Goal: Transaction & Acquisition: Purchase product/service

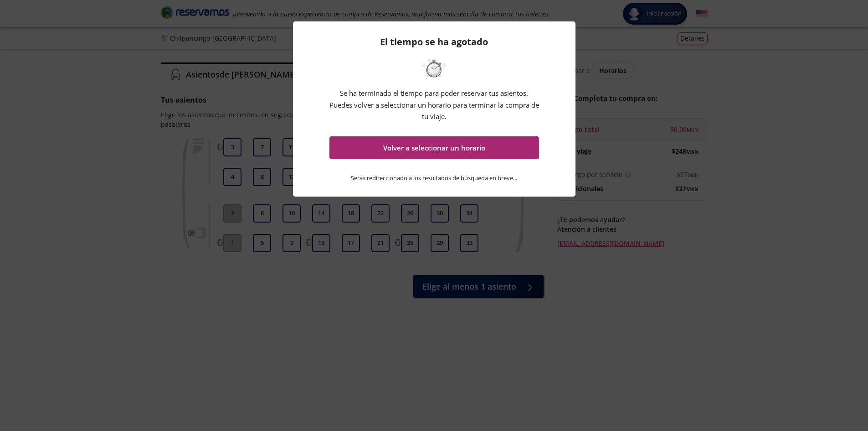
click at [438, 150] on button "Volver a seleccionar un horario" at bounding box center [435, 147] width 210 height 23
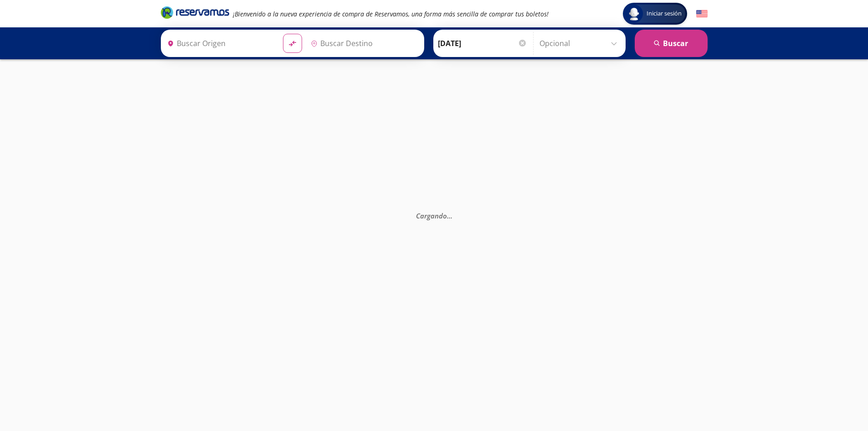
type input "Central, [GEOGRAPHIC_DATA]"
type input "Central del Sur (taxqueña), [GEOGRAPHIC_DATA]"
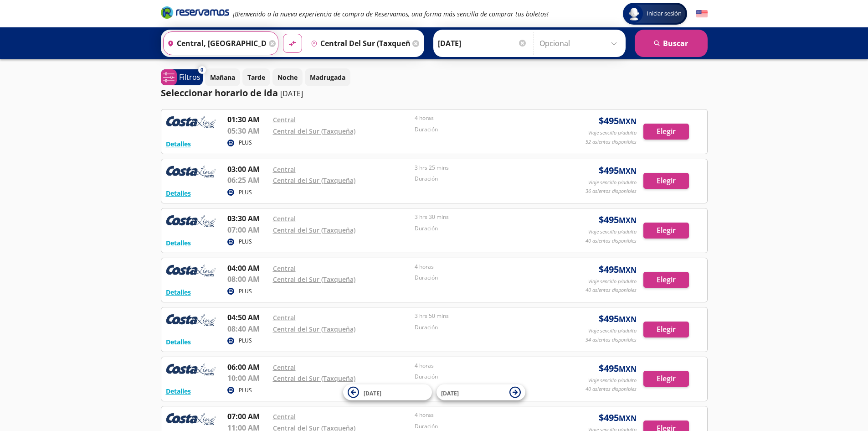
click at [210, 48] on input "Central, [GEOGRAPHIC_DATA]" at bounding box center [215, 43] width 103 height 23
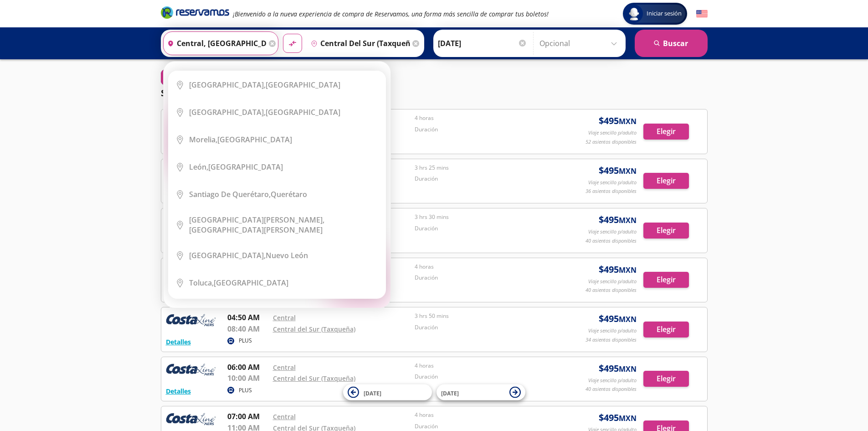
click at [334, 49] on input "Central del Sur (taxqueña), [GEOGRAPHIC_DATA]" at bounding box center [358, 43] width 103 height 23
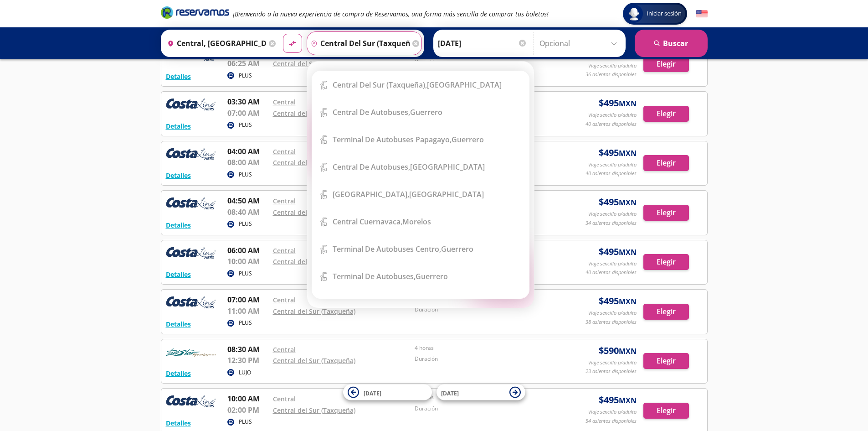
scroll to position [137, 0]
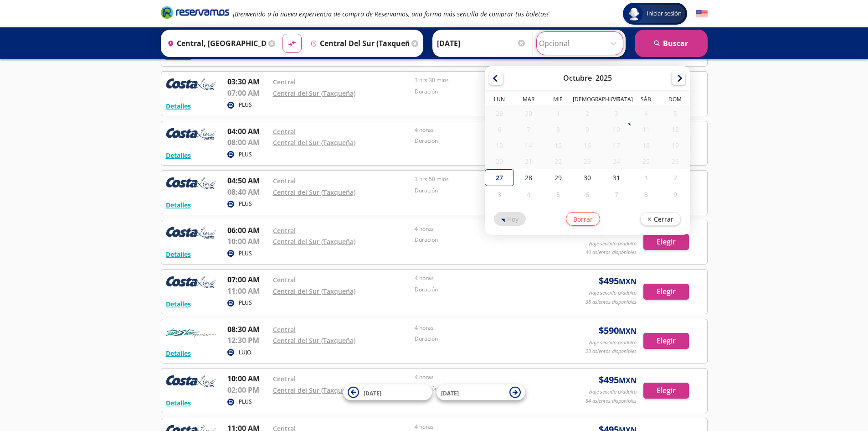
click at [613, 44] on input "Opcional" at bounding box center [580, 43] width 82 height 23
click at [499, 180] on div "27" at bounding box center [499, 177] width 29 height 17
type input "[DATE]"
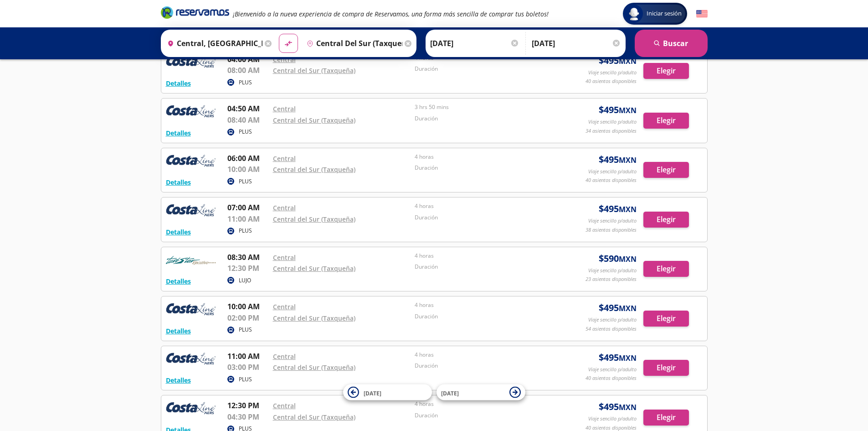
scroll to position [208, 0]
click at [666, 120] on button "Elegir" at bounding box center [667, 121] width 46 height 16
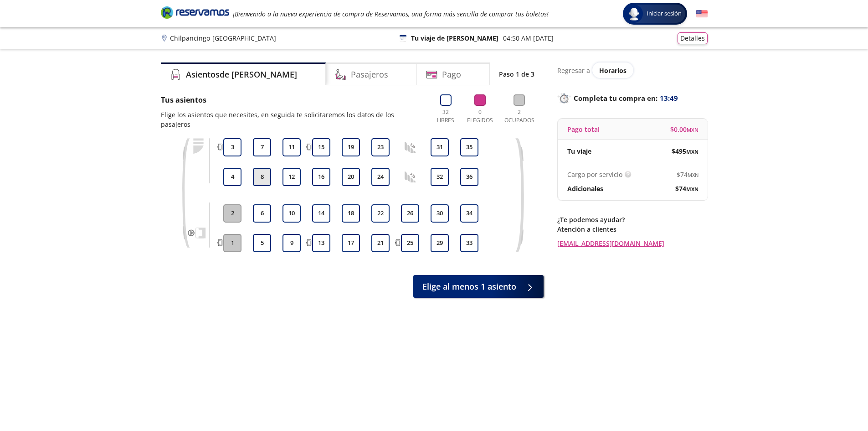
click at [262, 168] on button "8" at bounding box center [262, 177] width 18 height 18
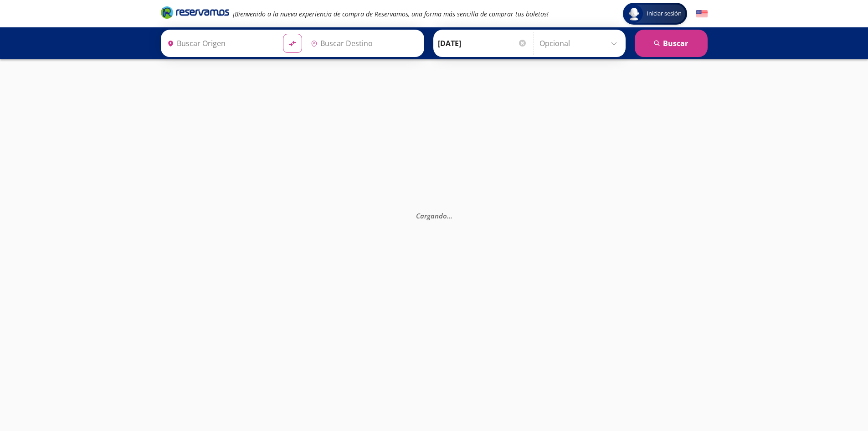
type input "Central del Sur (taxqueña), [GEOGRAPHIC_DATA]"
type input "Central, [GEOGRAPHIC_DATA]"
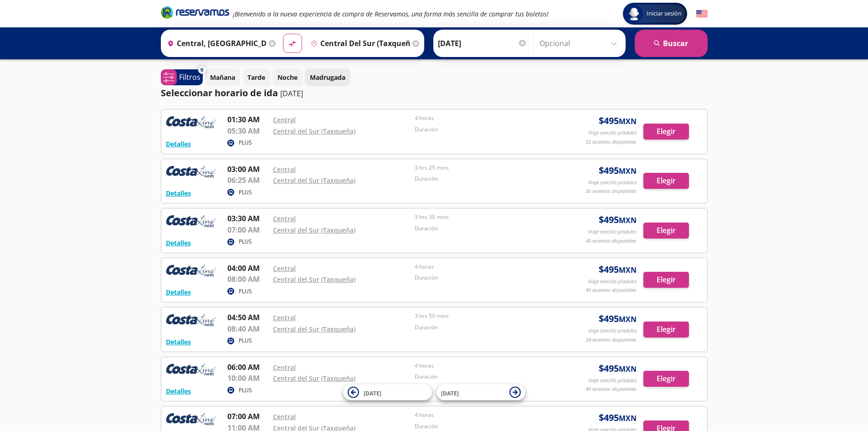
click at [330, 77] on p "Madrugada" at bounding box center [328, 77] width 36 height 10
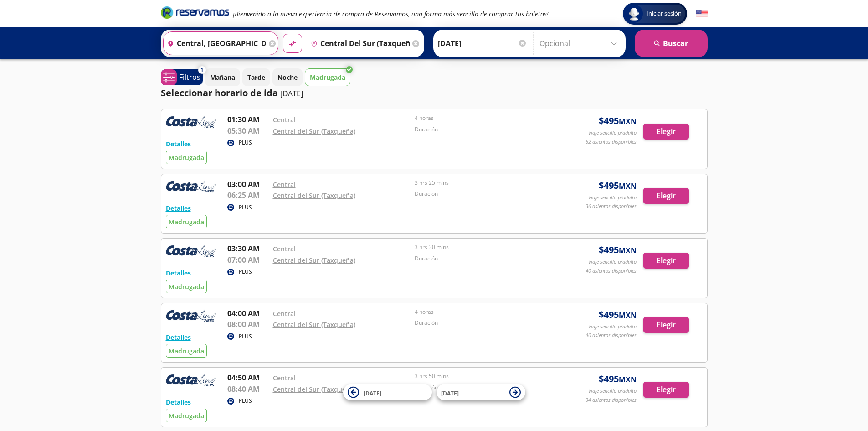
click at [252, 38] on input "Central, [GEOGRAPHIC_DATA]" at bounding box center [215, 43] width 103 height 23
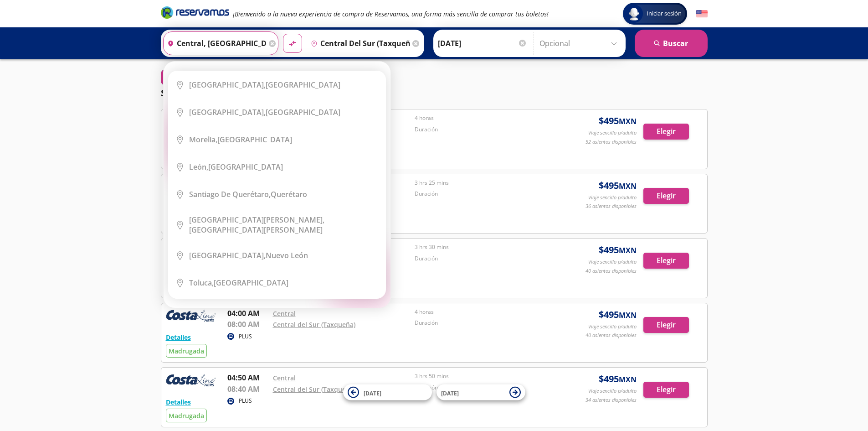
click at [342, 40] on input "Central del Sur (taxqueña), [GEOGRAPHIC_DATA]" at bounding box center [358, 43] width 103 height 23
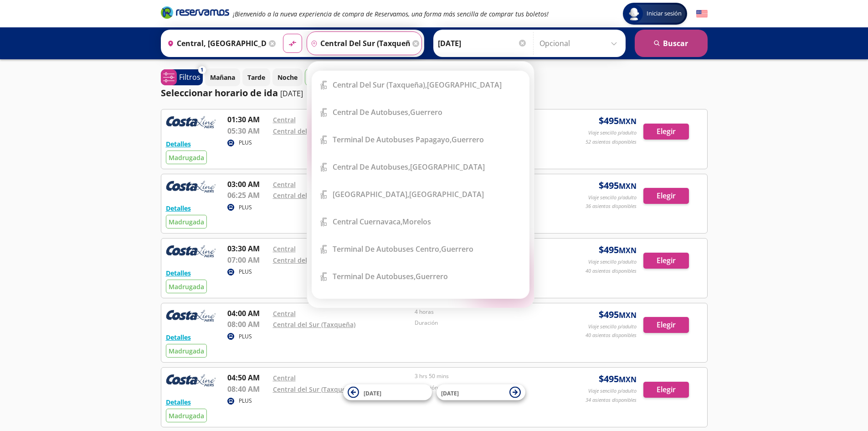
click at [673, 41] on button "search [GEOGRAPHIC_DATA]" at bounding box center [671, 43] width 73 height 27
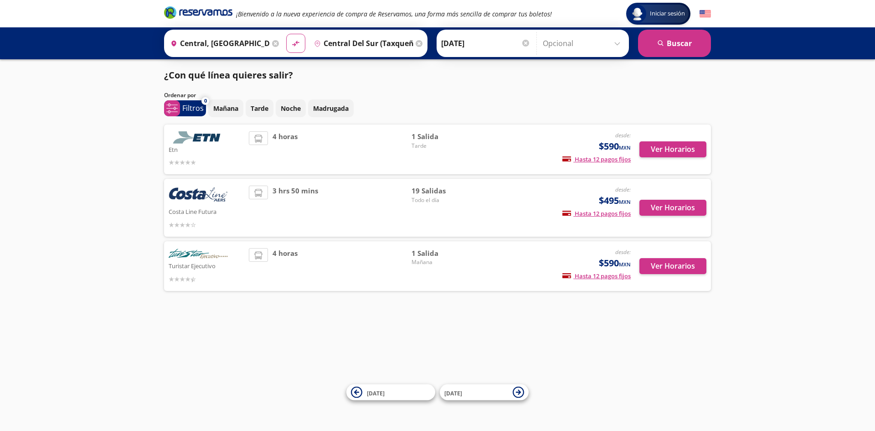
click at [578, 350] on div "Iniciar sesión Iniciar sesión ¡Bienvenido a la nueva experiencia de compra de R…" at bounding box center [437, 215] width 875 height 431
click at [688, 47] on button "search [GEOGRAPHIC_DATA]" at bounding box center [674, 43] width 73 height 27
click at [684, 205] on button "Ver Horarios" at bounding box center [672, 208] width 67 height 16
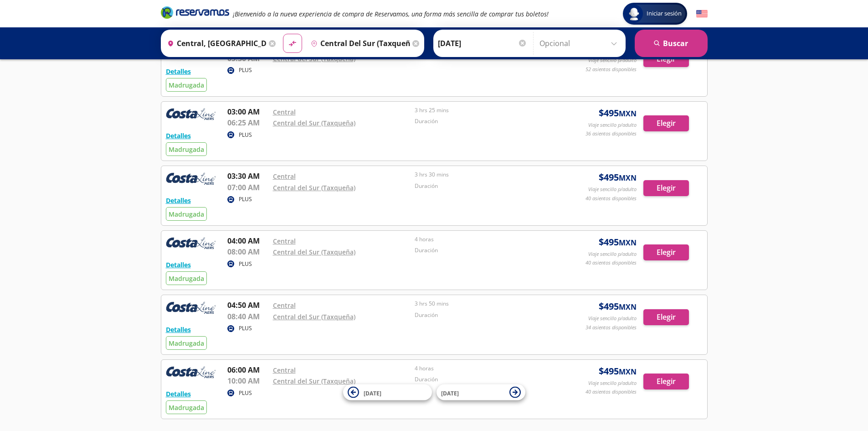
scroll to position [182, 0]
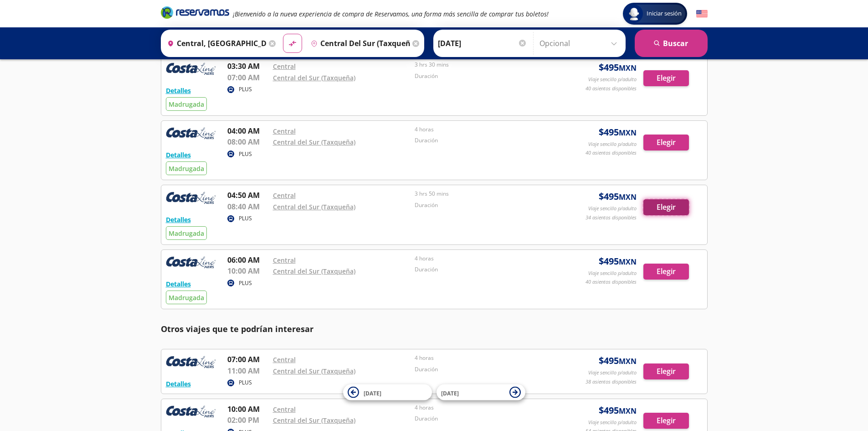
click at [672, 206] on button "Elegir" at bounding box center [667, 207] width 46 height 16
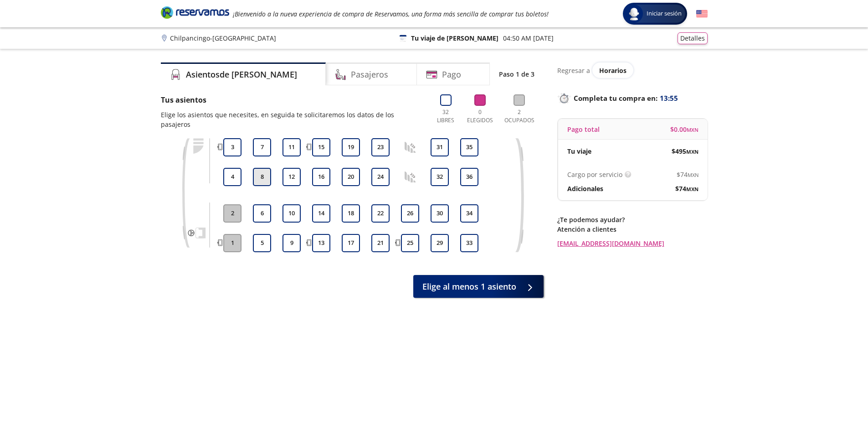
click at [260, 168] on button "8" at bounding box center [262, 177] width 18 height 18
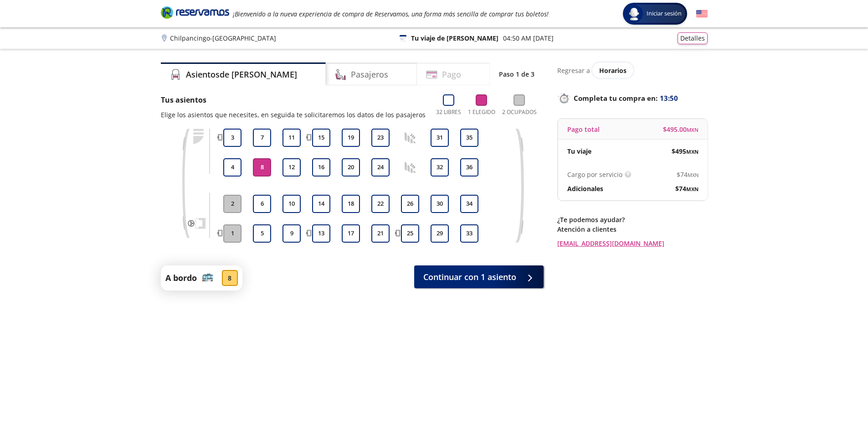
click at [432, 76] on icon at bounding box center [434, 76] width 4 height 2
click at [451, 274] on span "Continuar con 1 asiento" at bounding box center [469, 275] width 93 height 12
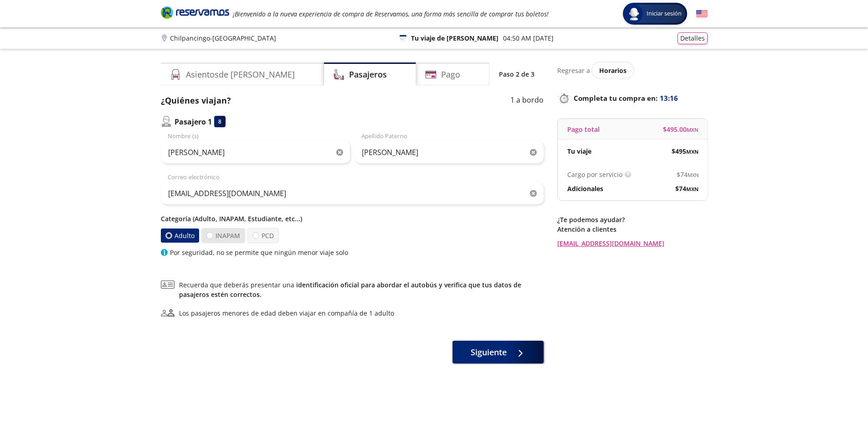
click at [225, 236] on label "INAPAM" at bounding box center [223, 235] width 44 height 15
click at [213, 236] on input "INAPAM" at bounding box center [210, 235] width 6 height 6
radio input "true"
radio input "false"
click at [479, 352] on span "Siguiente" at bounding box center [489, 350] width 36 height 12
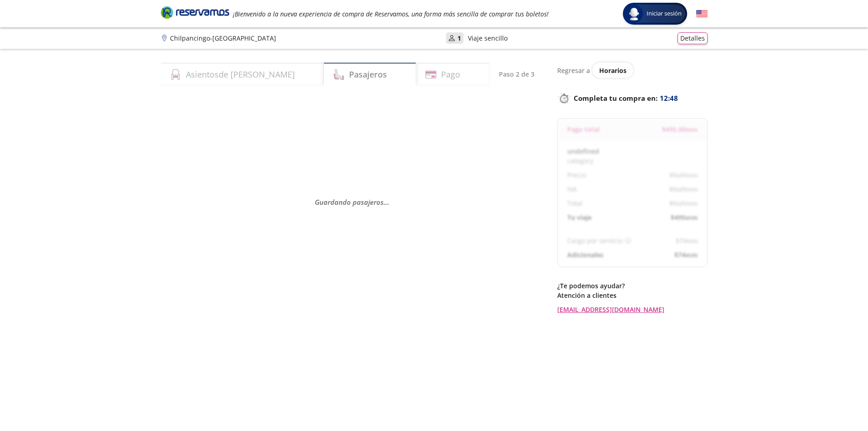
select select "MX"
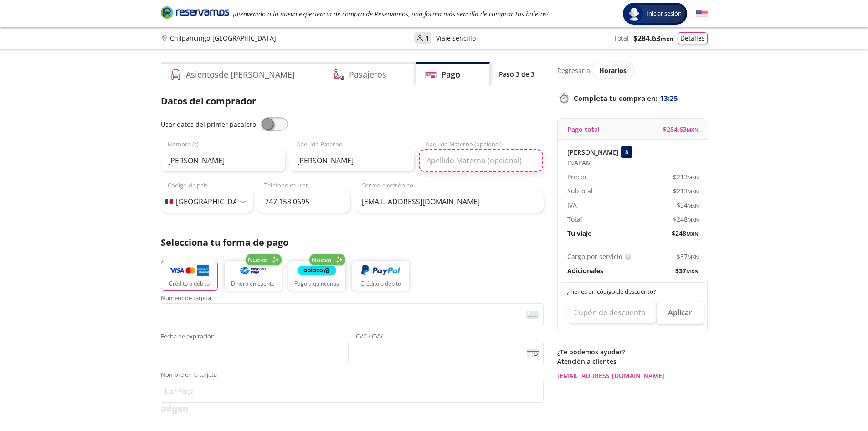
click at [444, 160] on input "Apellido Materno (opcional)" at bounding box center [481, 160] width 124 height 23
type input "[PERSON_NAME]"
click at [518, 227] on div "Datos del comprador Usar datos del primer pasajero [PERSON_NAME] Nombre (s) [PE…" at bounding box center [352, 300] width 383 height 412
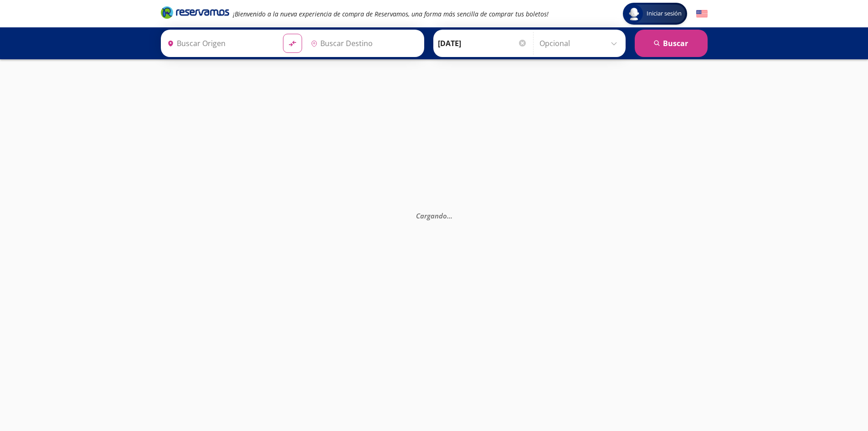
type input "Central, [GEOGRAPHIC_DATA]"
type input "Central del Sur (taxqueña), [GEOGRAPHIC_DATA]"
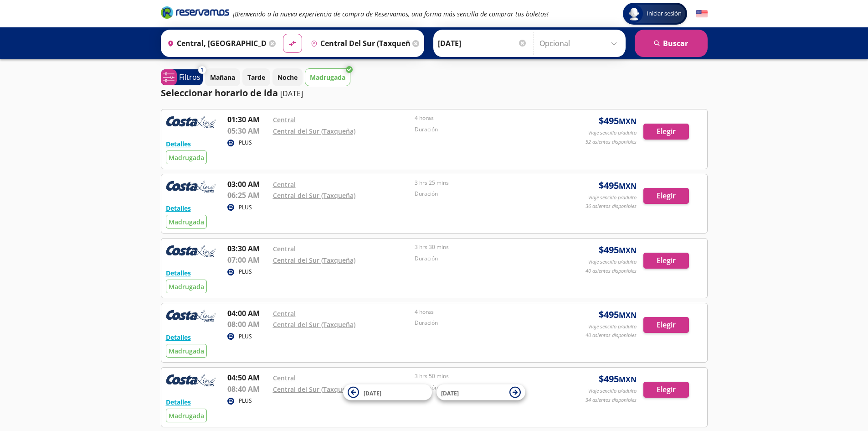
click at [332, 76] on p "Madrugada" at bounding box center [328, 77] width 36 height 10
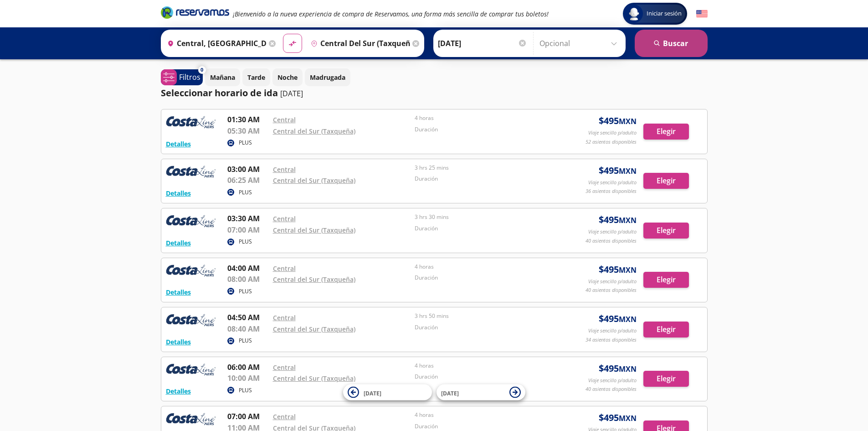
click at [675, 41] on button "search [GEOGRAPHIC_DATA]" at bounding box center [671, 43] width 73 height 27
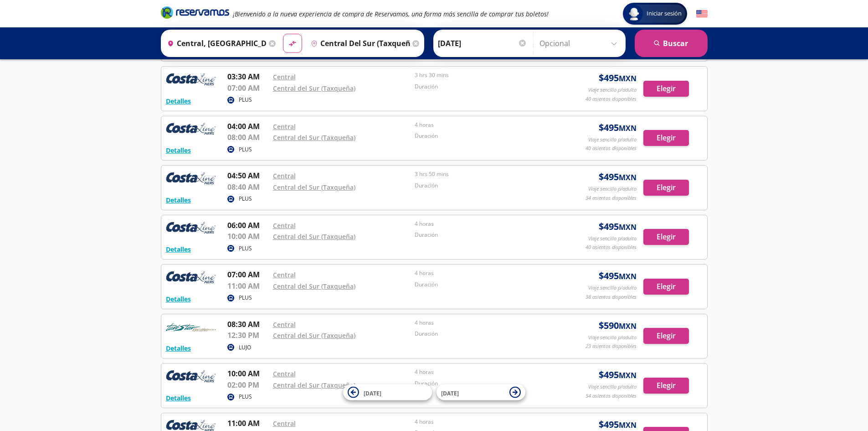
scroll to position [137, 0]
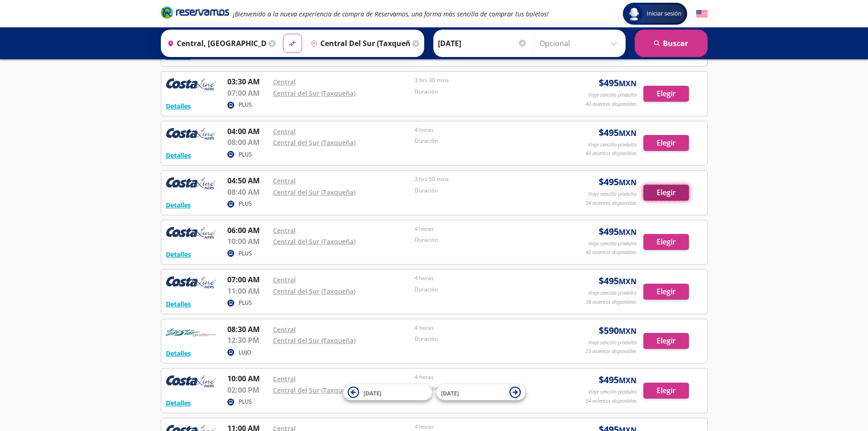
click at [667, 191] on button "Elegir" at bounding box center [667, 193] width 46 height 16
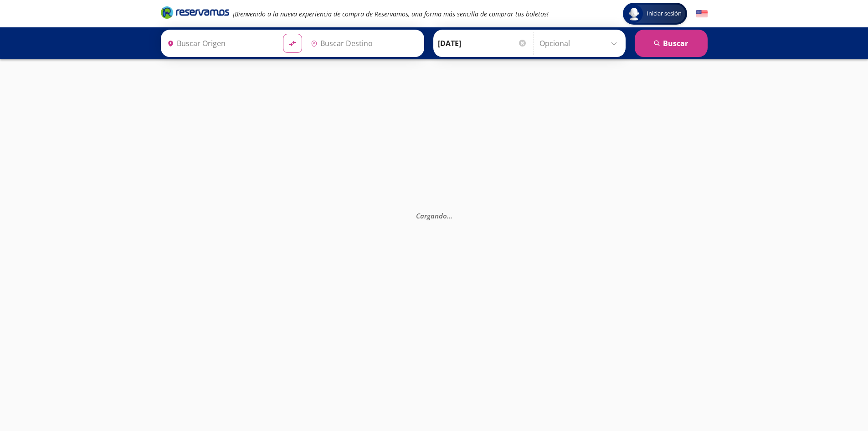
type input "Central del Sur (taxqueña), [GEOGRAPHIC_DATA]"
type input "Central, [GEOGRAPHIC_DATA]"
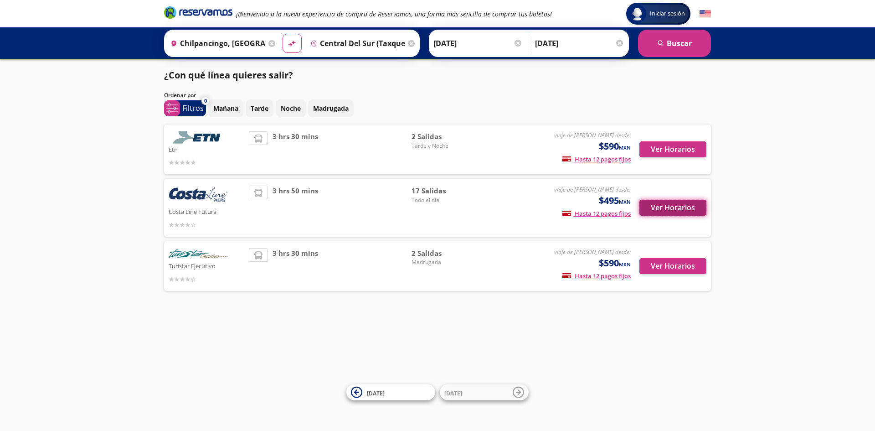
click at [661, 206] on button "Ver Horarios" at bounding box center [672, 208] width 67 height 16
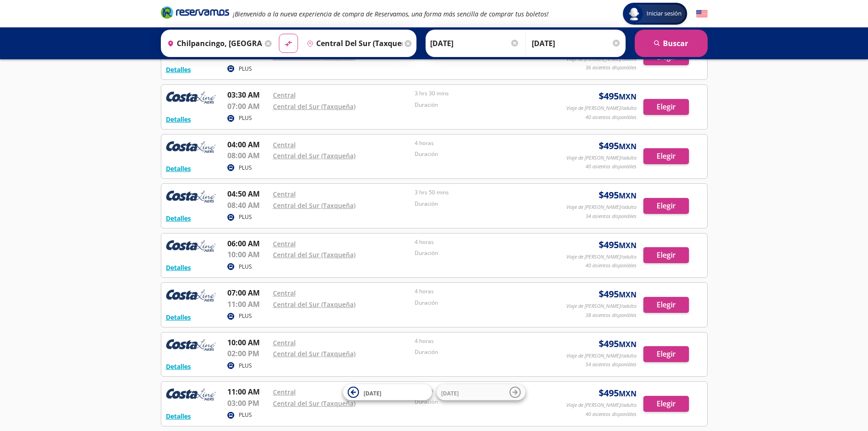
scroll to position [182, 0]
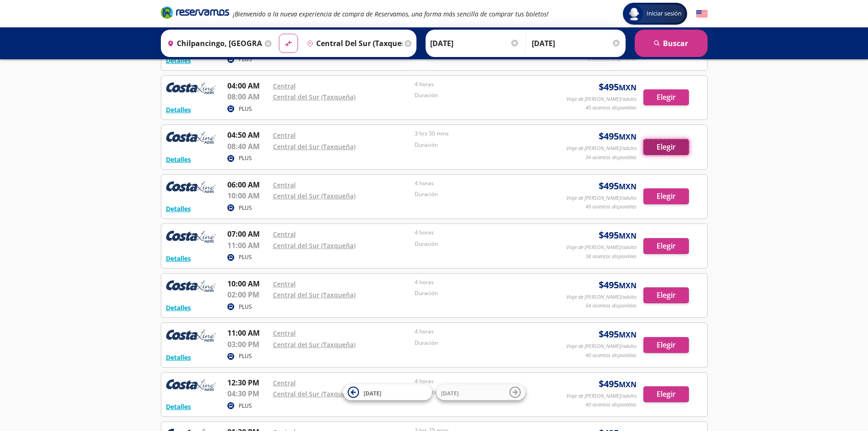
click at [672, 146] on button "Elegir" at bounding box center [667, 147] width 46 height 16
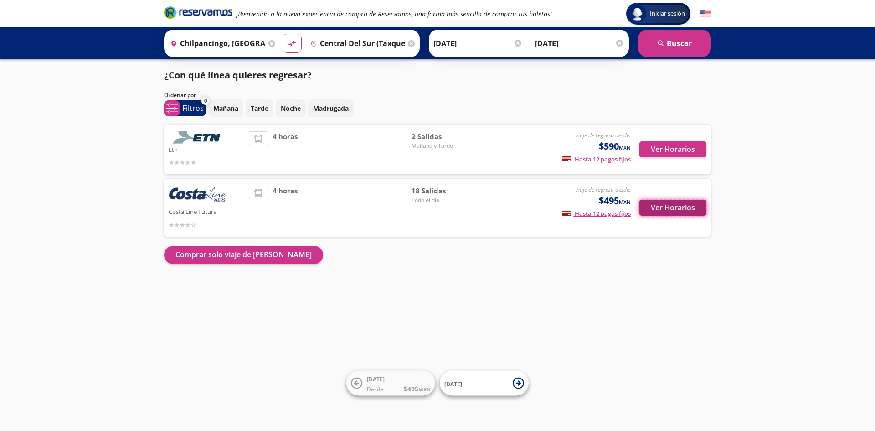
click at [677, 206] on button "Ver Horarios" at bounding box center [672, 208] width 67 height 16
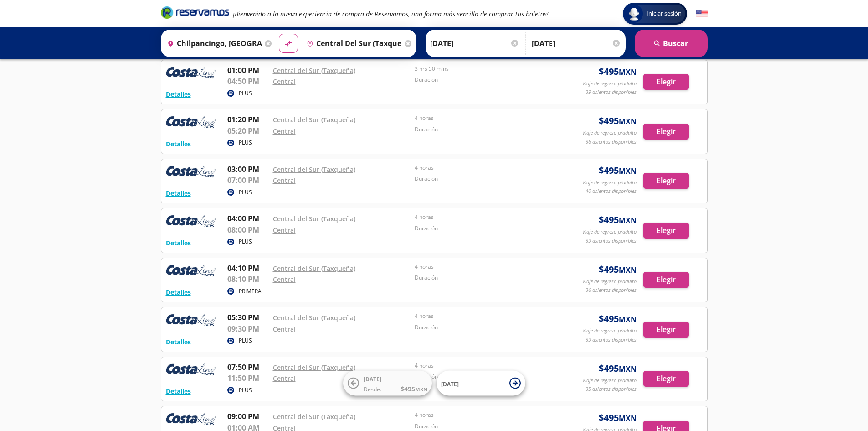
scroll to position [273, 0]
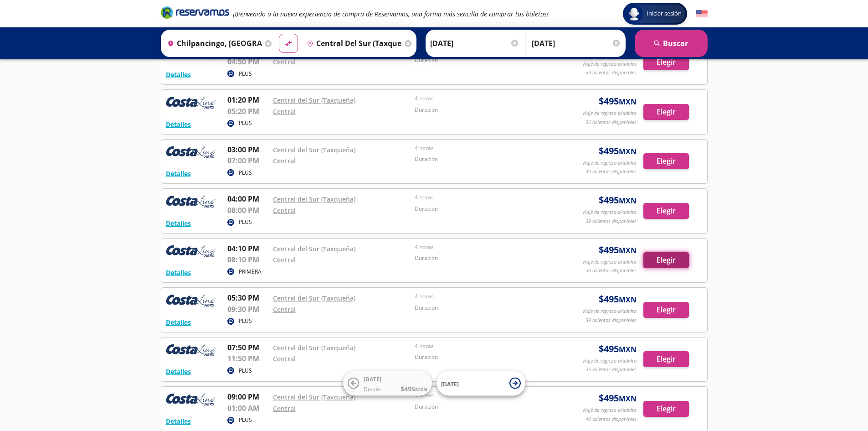
click at [667, 258] on button "Elegir" at bounding box center [667, 260] width 46 height 16
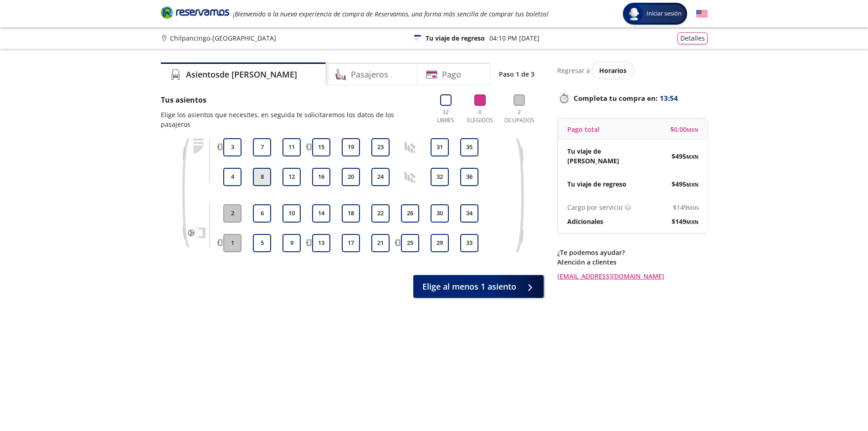
click at [263, 168] on button "8" at bounding box center [262, 177] width 18 height 18
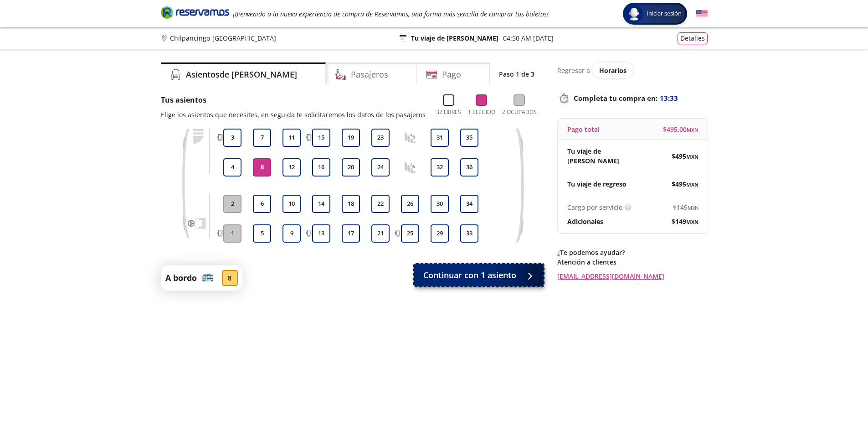
click at [477, 274] on span "Continuar con 1 asiento" at bounding box center [469, 275] width 93 height 12
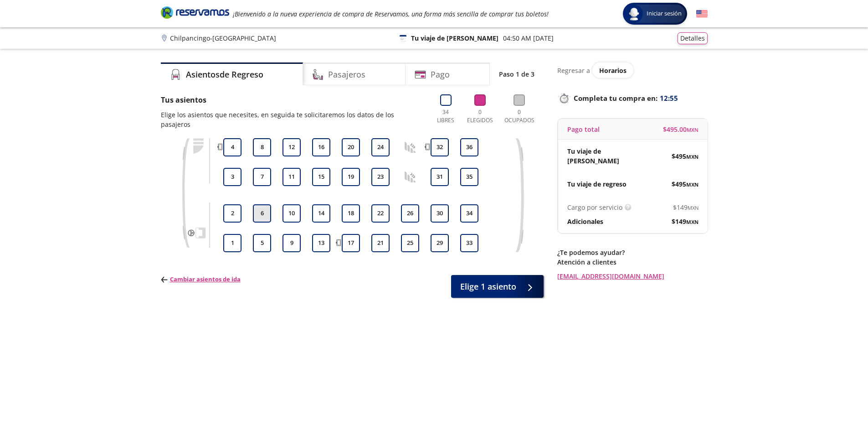
click at [264, 206] on button "6" at bounding box center [262, 213] width 18 height 18
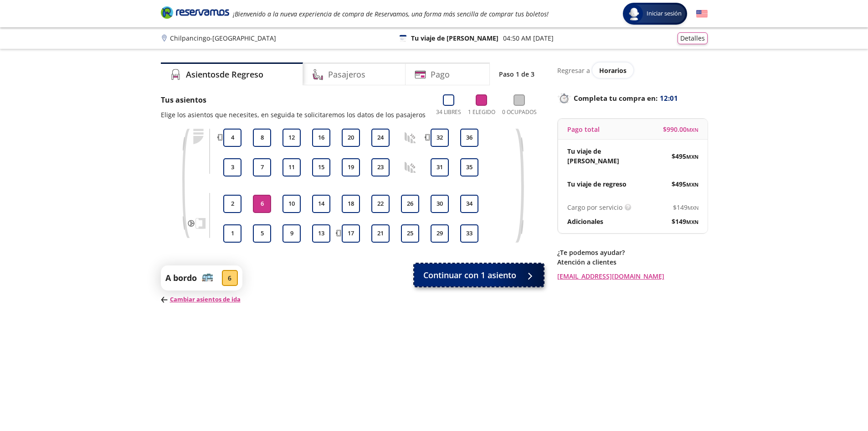
click at [479, 274] on span "Continuar con 1 asiento" at bounding box center [469, 275] width 93 height 12
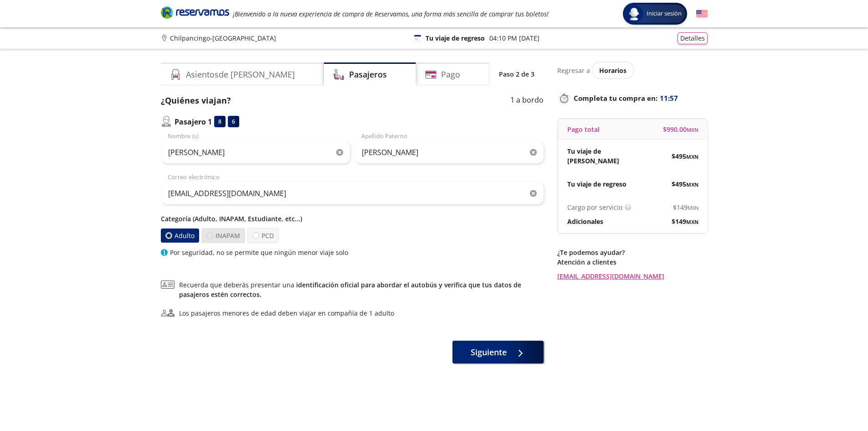
click at [211, 236] on div at bounding box center [209, 235] width 7 height 7
click at [211, 236] on input "INAPAM" at bounding box center [210, 235] width 6 height 6
radio input "true"
radio input "false"
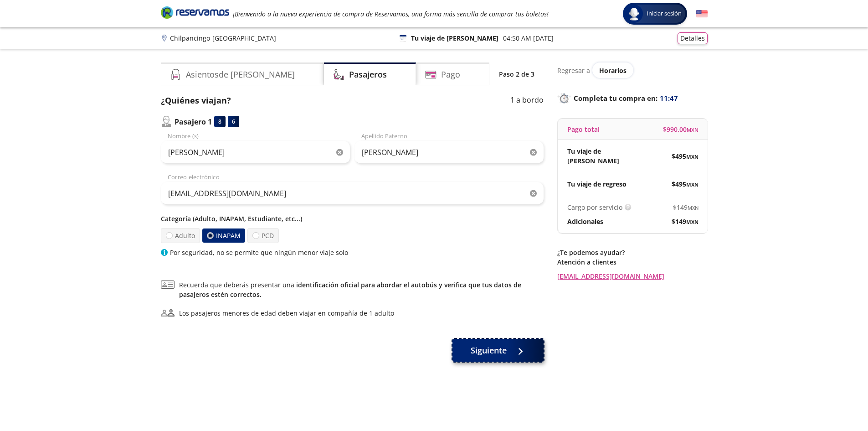
click at [495, 347] on span "Siguiente" at bounding box center [489, 350] width 36 height 12
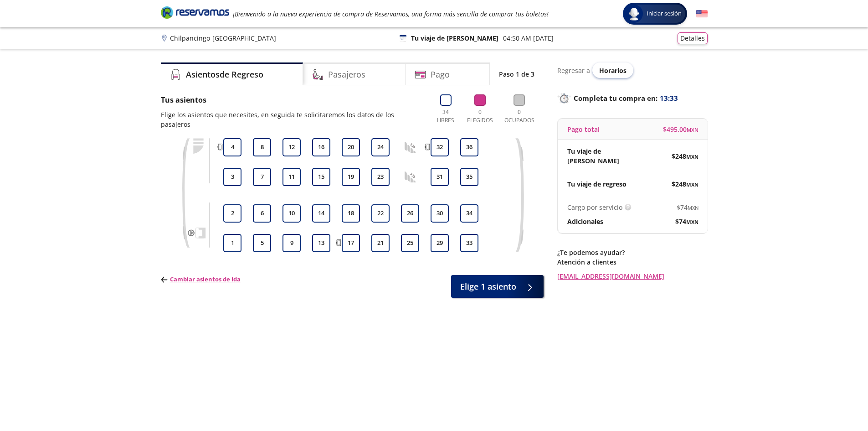
click at [609, 71] on span "Horarios" at bounding box center [612, 70] width 27 height 9
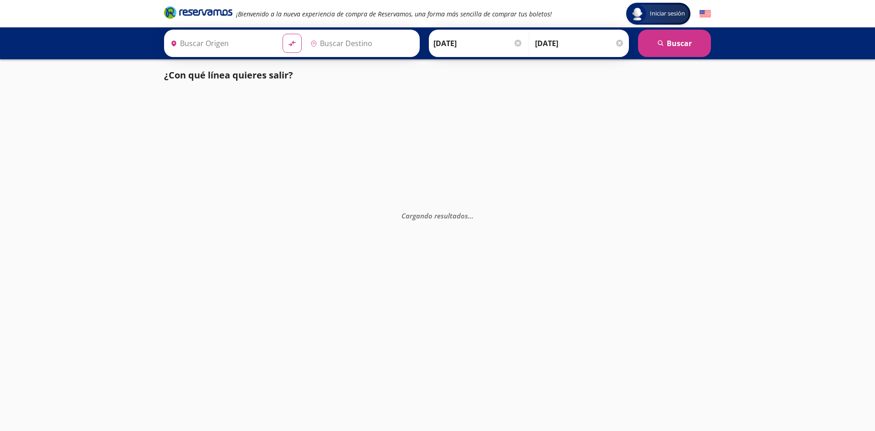
type input "Chilpancingo, [GEOGRAPHIC_DATA]"
type input "[GEOGRAPHIC_DATA], [GEOGRAPHIC_DATA]"
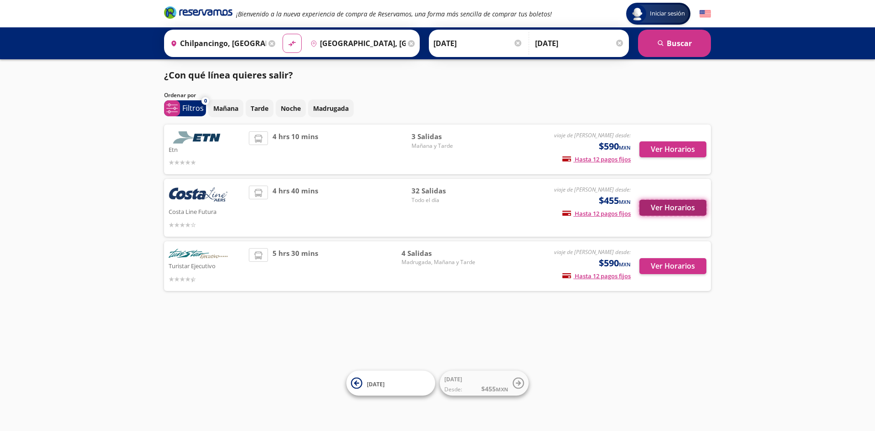
click at [668, 205] on button "Ver Horarios" at bounding box center [672, 208] width 67 height 16
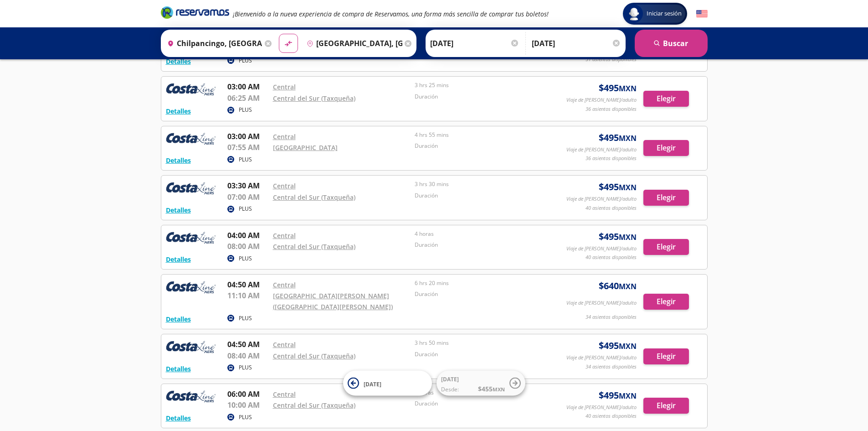
scroll to position [137, 0]
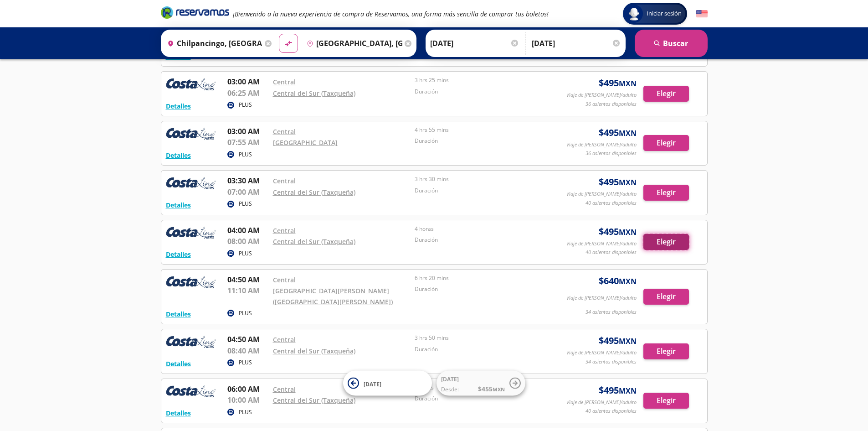
click at [658, 244] on button "Elegir" at bounding box center [667, 242] width 46 height 16
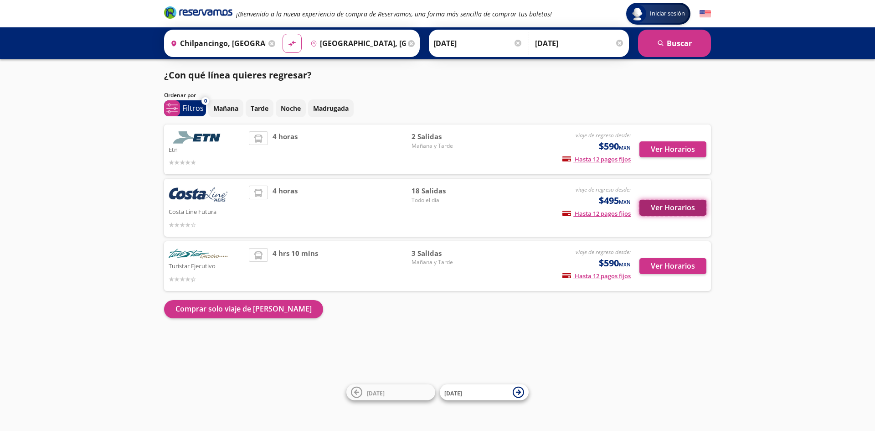
click at [684, 208] on button "Ver Horarios" at bounding box center [672, 208] width 67 height 16
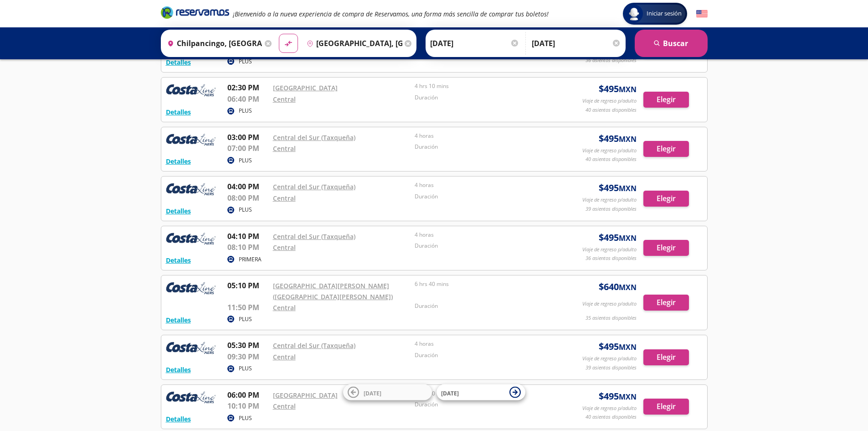
scroll to position [547, 0]
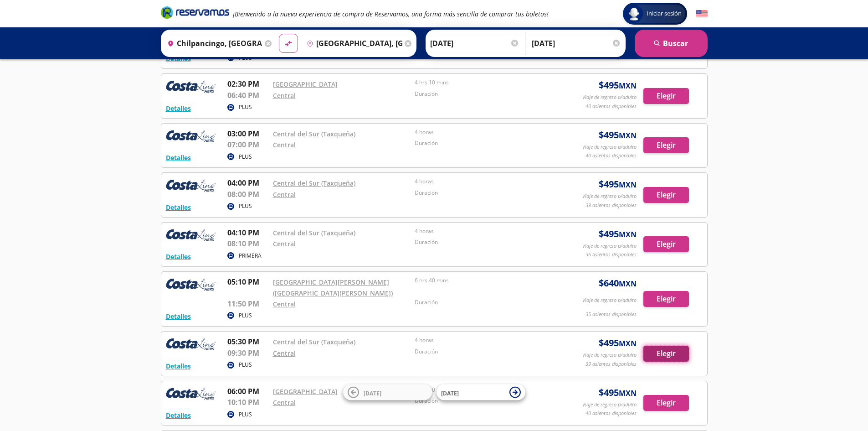
click at [659, 351] on button "Elegir" at bounding box center [667, 353] width 46 height 16
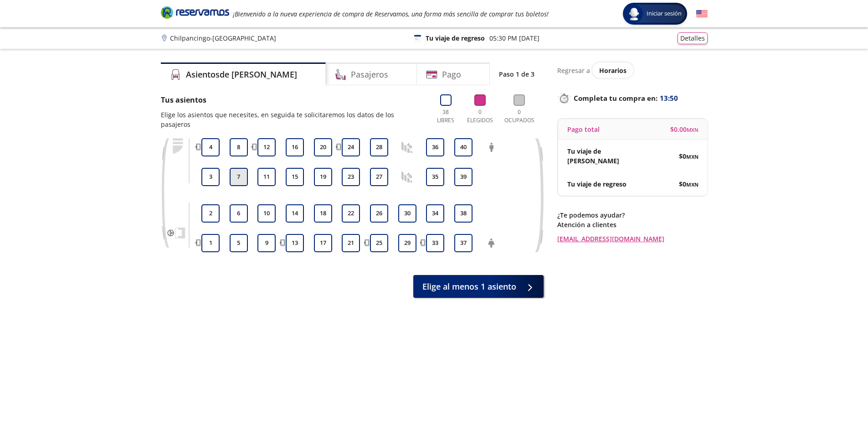
click at [240, 168] on button "7" at bounding box center [239, 177] width 18 height 18
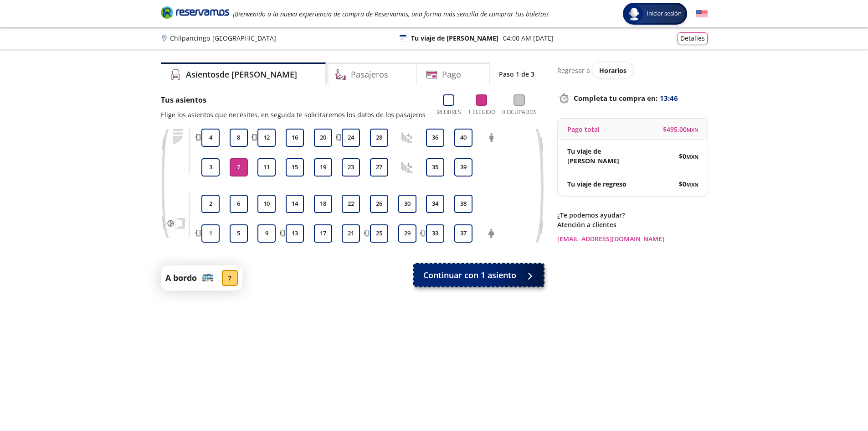
click at [477, 276] on span "Continuar con 1 asiento" at bounding box center [469, 275] width 93 height 12
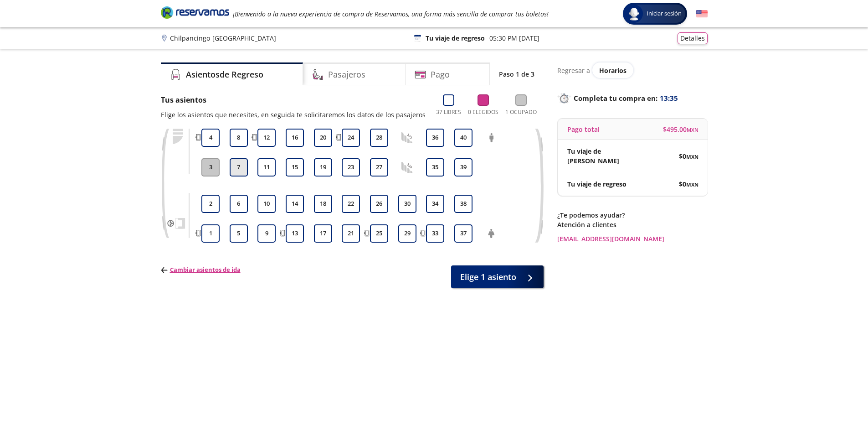
click at [239, 167] on button "7" at bounding box center [239, 167] width 18 height 18
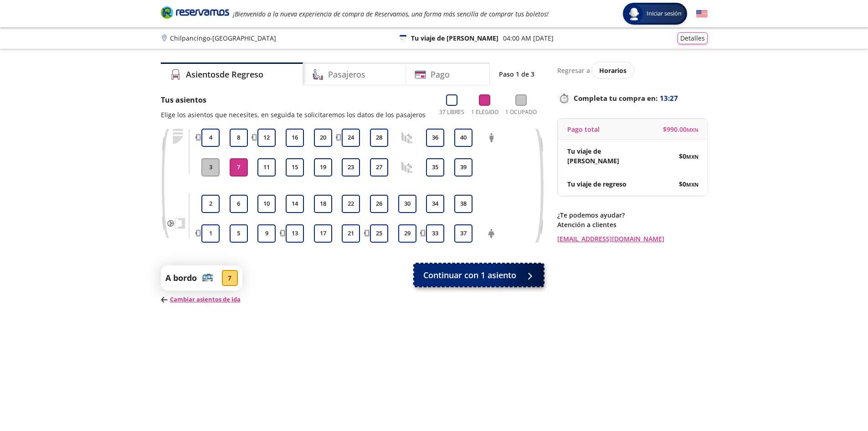
click at [459, 277] on span "Continuar con 1 asiento" at bounding box center [469, 275] width 93 height 12
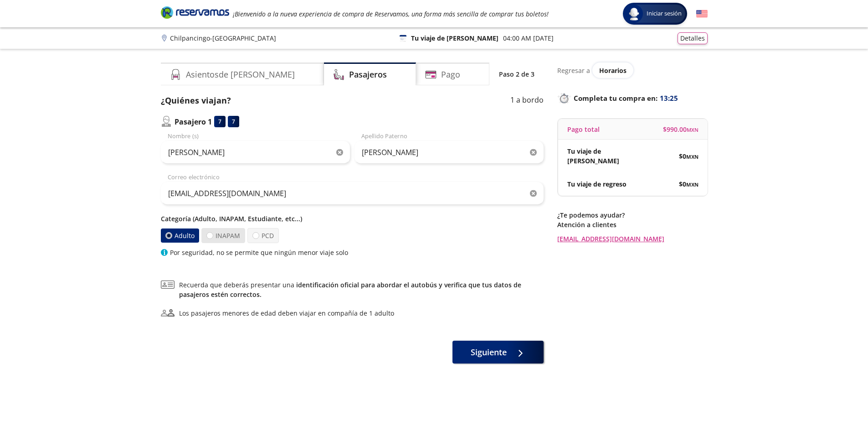
click at [229, 235] on label "INAPAM" at bounding box center [223, 235] width 44 height 15
click at [213, 235] on input "INAPAM" at bounding box center [210, 235] width 6 height 6
radio input "true"
radio input "false"
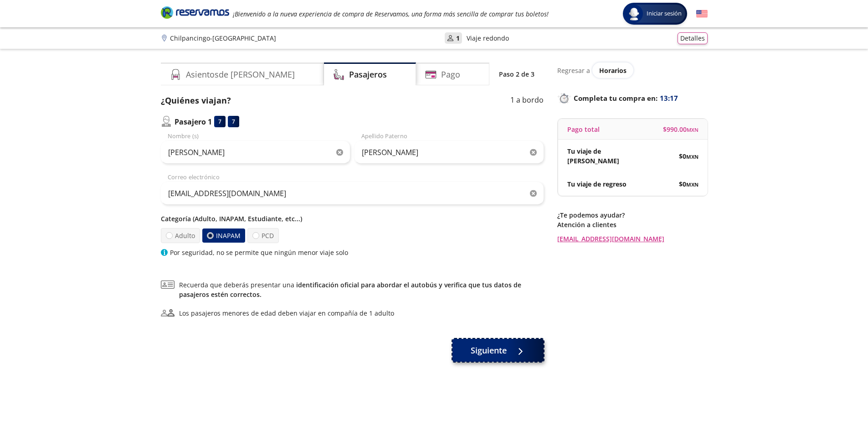
click at [493, 352] on span "Siguiente" at bounding box center [489, 350] width 36 height 12
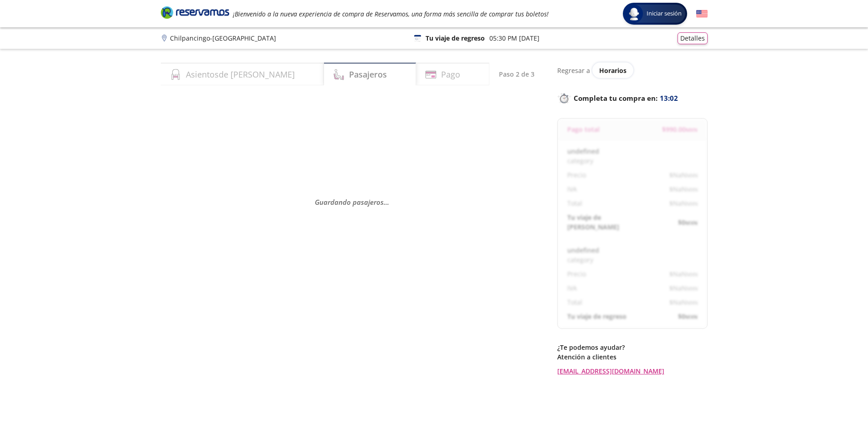
select select "MX"
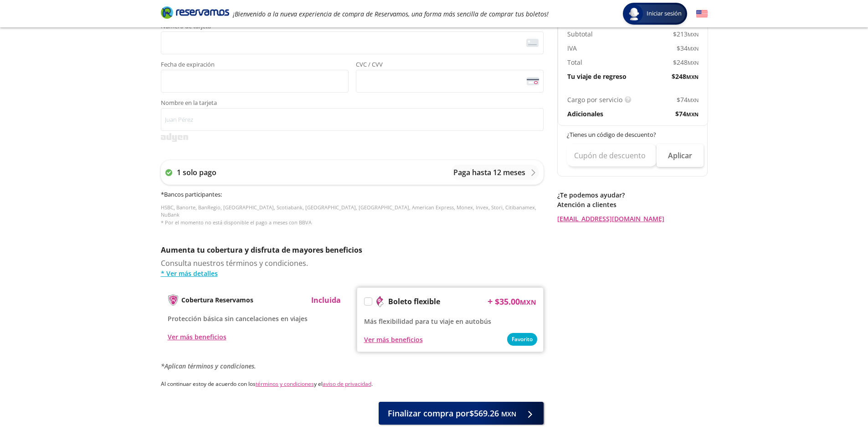
scroll to position [317, 0]
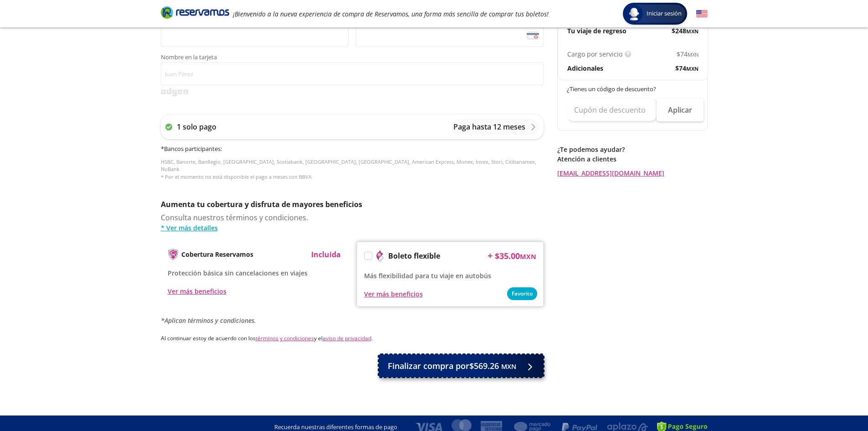
click at [443, 360] on span "Finalizar compra por $569.26 MXN" at bounding box center [452, 366] width 129 height 12
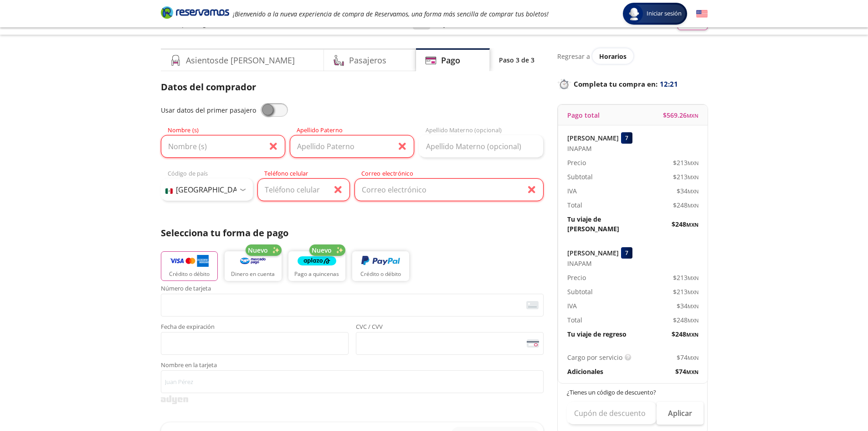
scroll to position [0, 0]
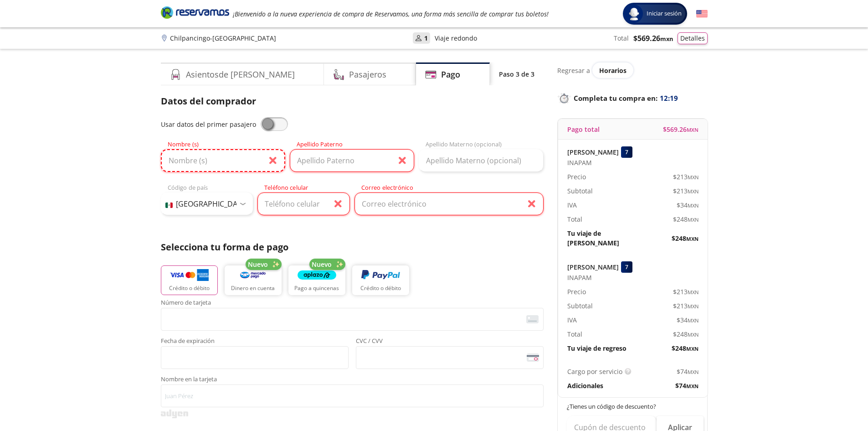
click at [234, 159] on input "Nombre (s)" at bounding box center [223, 160] width 124 height 23
type input "[PERSON_NAME]"
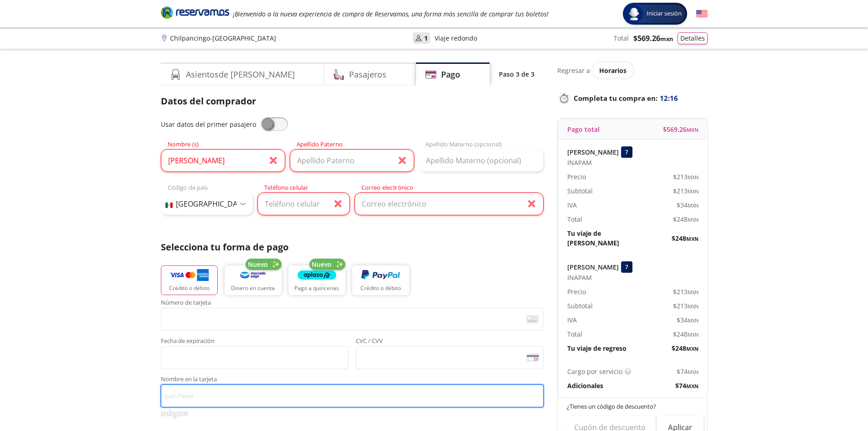
type input "FELIX GONZALEZ NAVA"
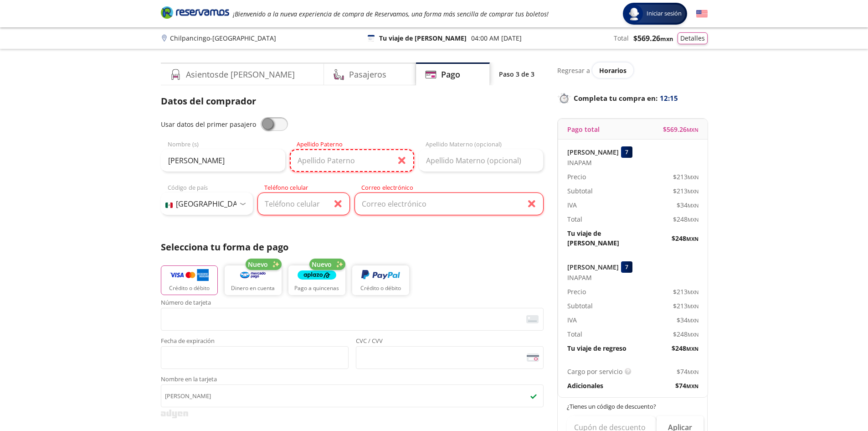
click at [335, 162] on input "Apellido Paterno" at bounding box center [352, 160] width 124 height 23
type input "[PERSON_NAME]"
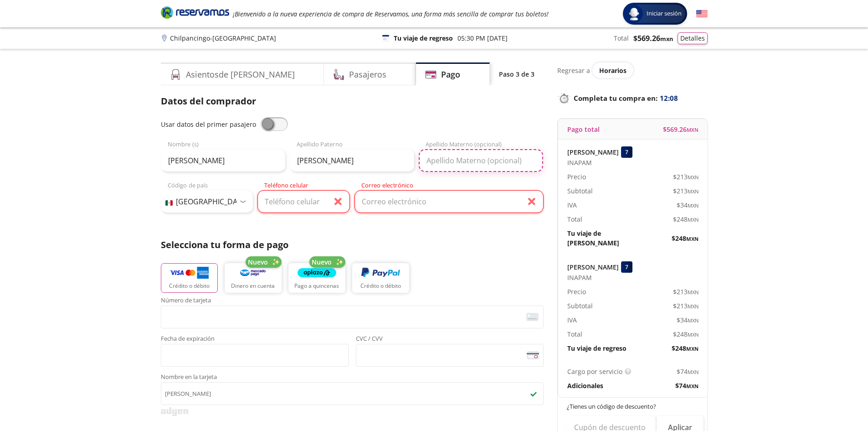
click at [449, 161] on input "Apellido Materno (opcional)" at bounding box center [481, 160] width 124 height 23
type input "[PERSON_NAME]"
click at [291, 202] on input "Teléfono celular" at bounding box center [304, 201] width 93 height 23
type input "747 153 0695"
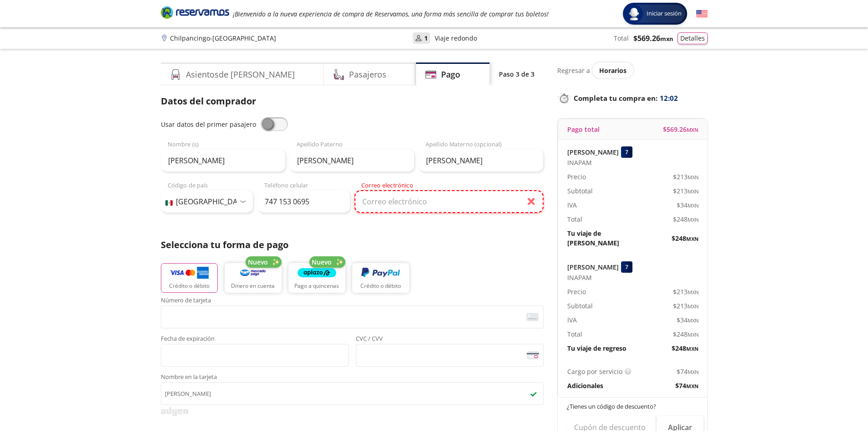
click at [377, 204] on input "Correo electrónico" at bounding box center [449, 201] width 189 height 23
type input "[EMAIL_ADDRESS][DOMAIN_NAME]"
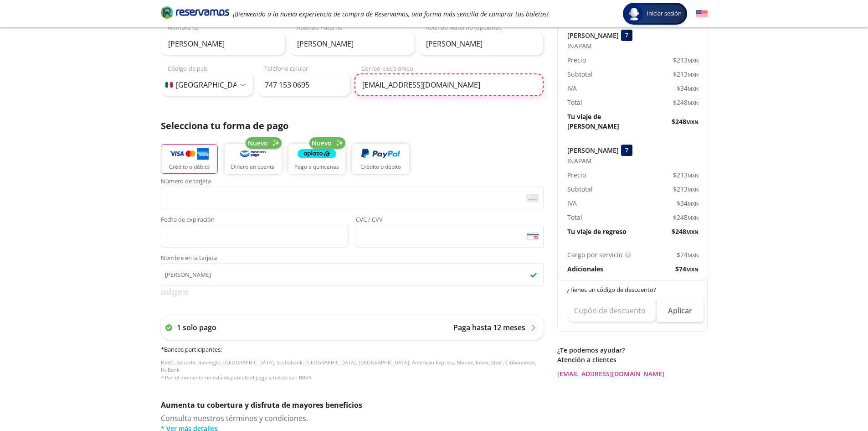
scroll to position [137, 0]
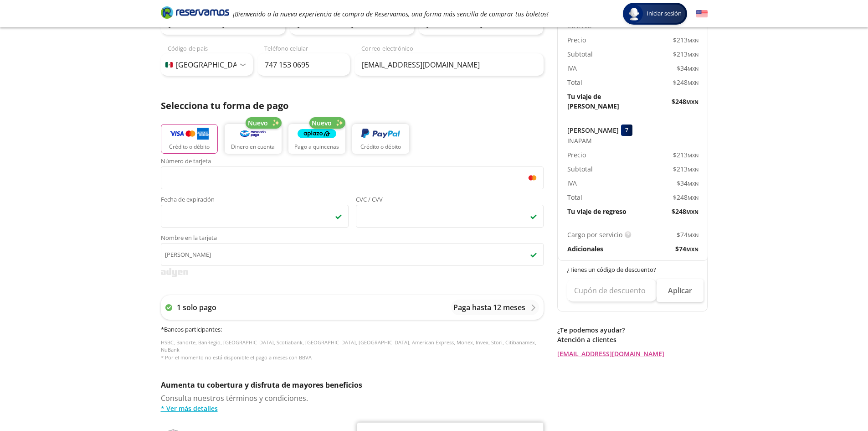
click at [370, 197] on span "CVC / CVV" at bounding box center [450, 200] width 188 height 8
click at [360, 199] on span "CVC / CVV" at bounding box center [450, 200] width 188 height 8
click at [191, 195] on div "Número de tarjeta <p>Your browser does not support iframes.</p> Fecha de expira…" at bounding box center [352, 192] width 383 height 69
click at [350, 197] on div "Fecha de expiración <p>Your browser does not support iframes.</p> CVC / CVV <p>…" at bounding box center [352, 211] width 383 height 31
click at [371, 199] on span "CVC / CVV" at bounding box center [450, 200] width 188 height 8
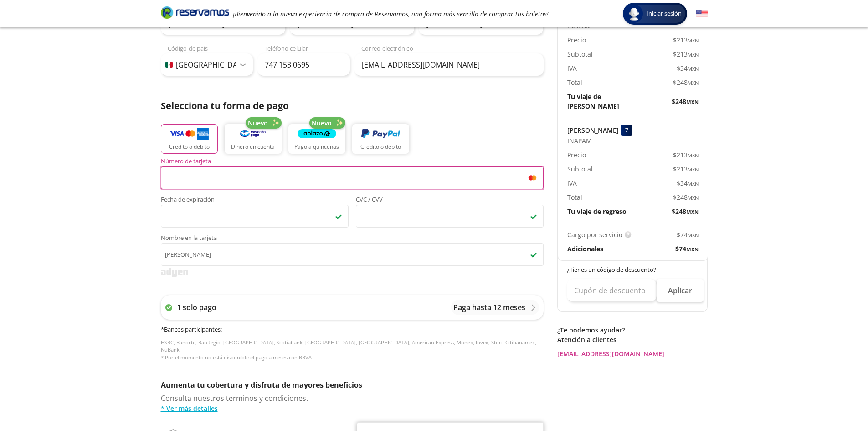
click at [367, 199] on span "CVC / CVV" at bounding box center [450, 200] width 188 height 8
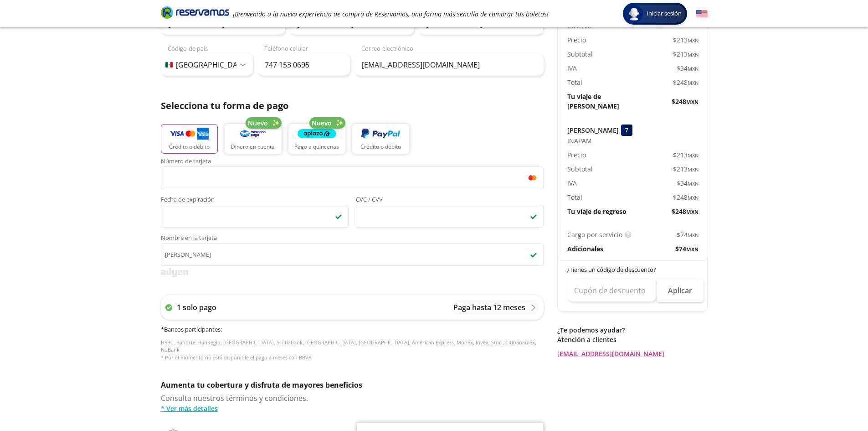
click at [528, 217] on icon at bounding box center [533, 217] width 12 height 5
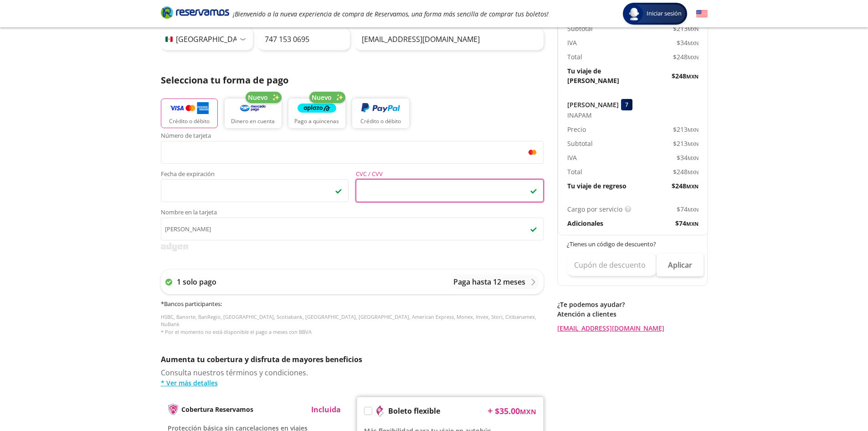
scroll to position [182, 0]
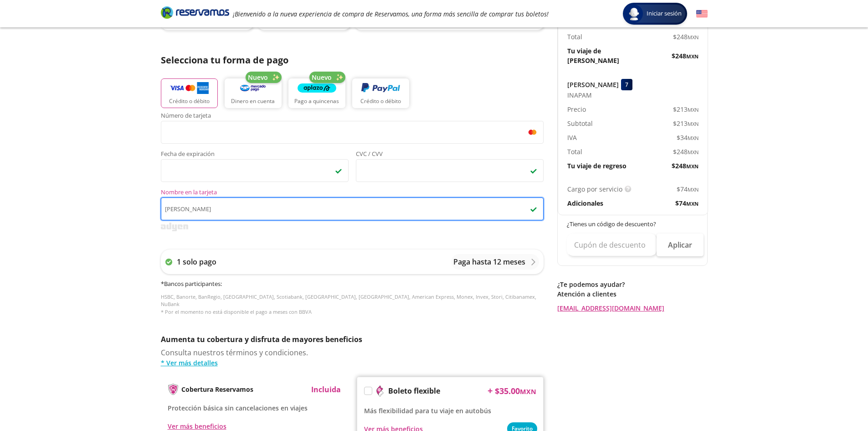
click at [342, 207] on input "FELIX GONZALEZ NAVA" at bounding box center [352, 208] width 383 height 23
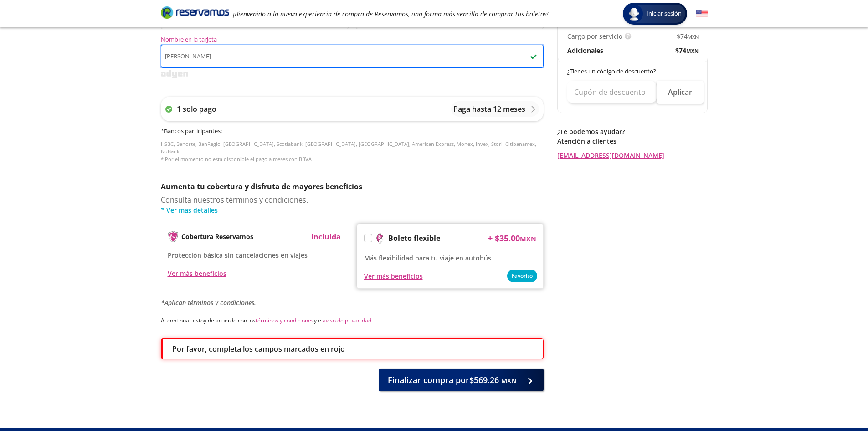
scroll to position [347, 0]
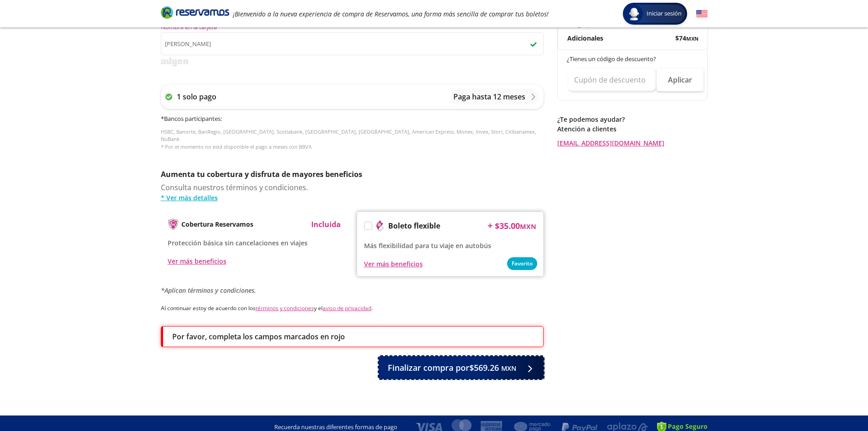
click at [464, 361] on span "Finalizar compra por $569.26 MXN" at bounding box center [452, 367] width 129 height 12
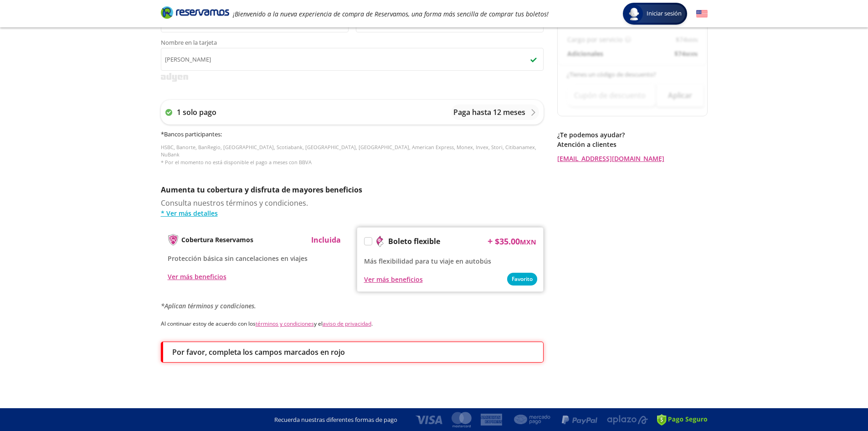
scroll to position [0, 0]
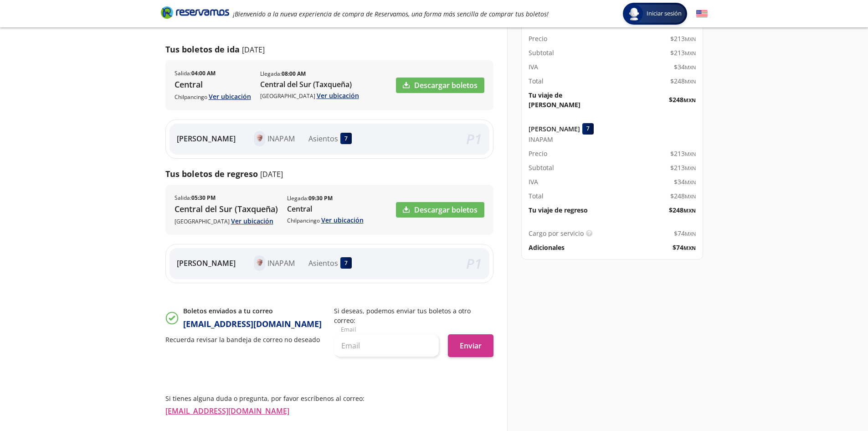
scroll to position [182, 0]
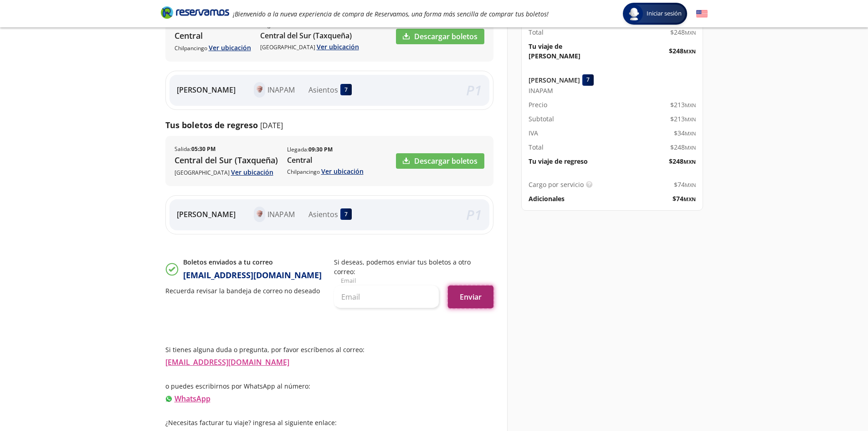
click at [475, 286] on button "Enviar" at bounding box center [471, 296] width 46 height 23
click at [333, 281] on div "Boletos enviados a tu correo fegonzalez4@hotmail.com Recuerda revisar la bandej…" at bounding box center [329, 286] width 328 height 58
click at [350, 285] on input "text" at bounding box center [386, 296] width 105 height 23
type input "[EMAIL_ADDRESS][DOMAIN_NAME]"
click at [605, 312] on div "Detalles de tu compra Pago total $ 569.26 MXN FELIX GONZALEZ 7 INAPAM Precio $ …" at bounding box center [607, 169] width 201 height 544
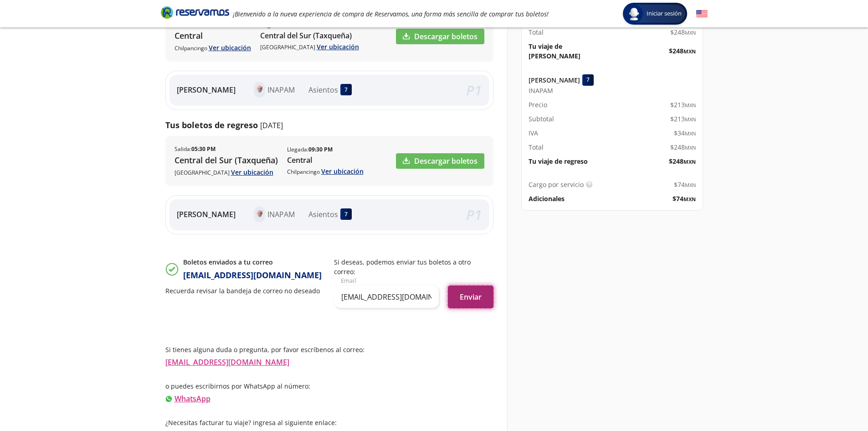
click at [474, 289] on button "Enviar" at bounding box center [471, 296] width 46 height 23
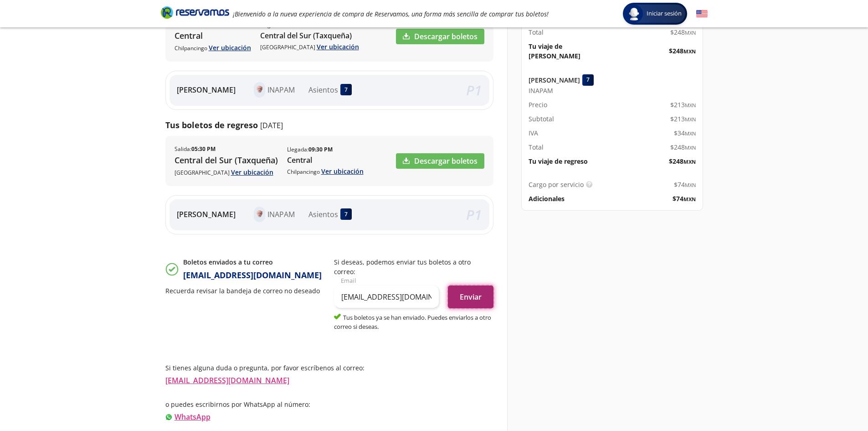
click at [474, 289] on button "Enviar" at bounding box center [471, 296] width 46 height 23
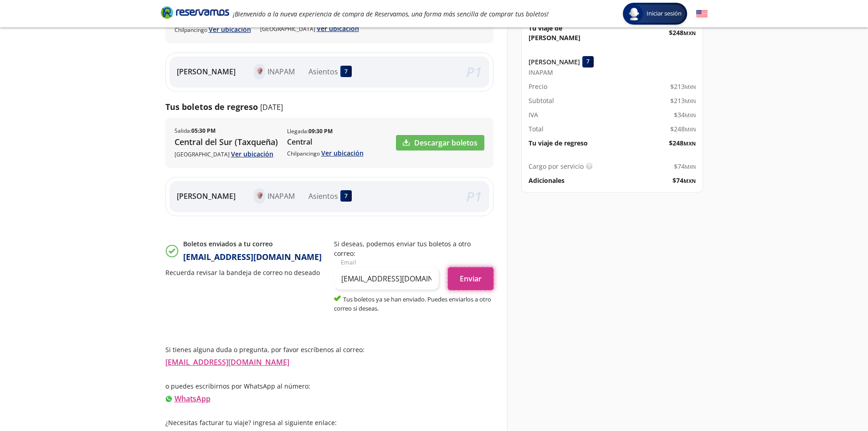
scroll to position [18, 0]
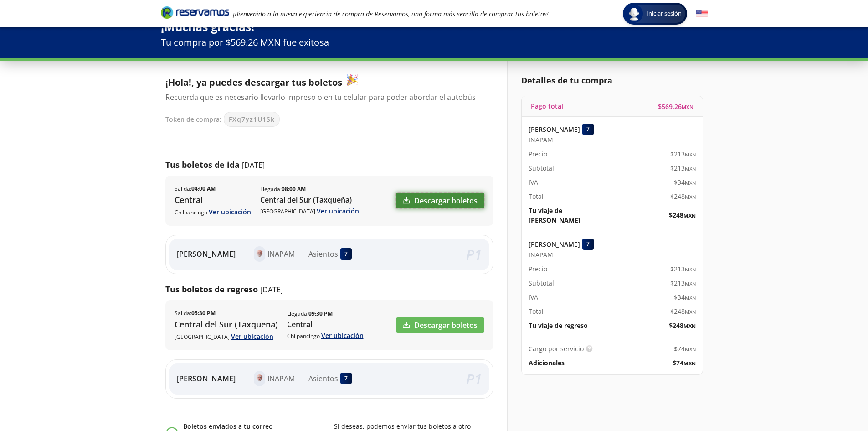
click at [405, 197] on icon at bounding box center [406, 200] width 7 height 7
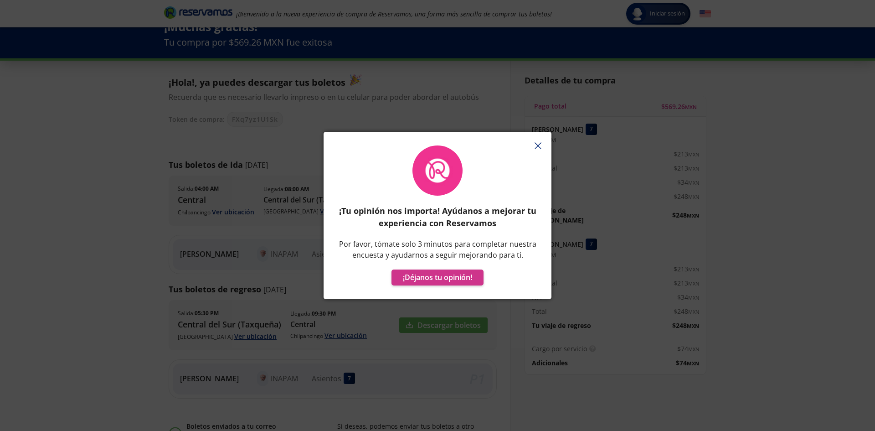
click at [539, 144] on line "button" at bounding box center [538, 146] width 6 height 6
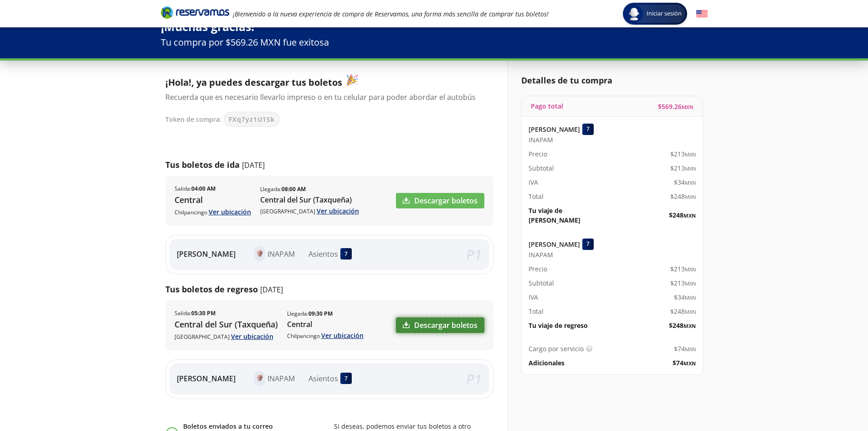
click at [406, 322] on icon at bounding box center [406, 325] width 7 height 6
